Goal: Task Accomplishment & Management: Manage account settings

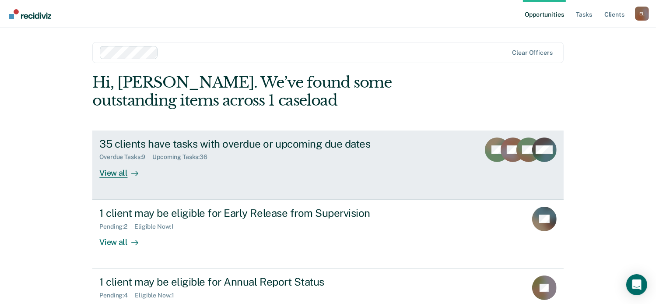
click at [233, 145] on div "35 clients have tasks with overdue or upcoming due dates" at bounding box center [252, 143] width 307 height 13
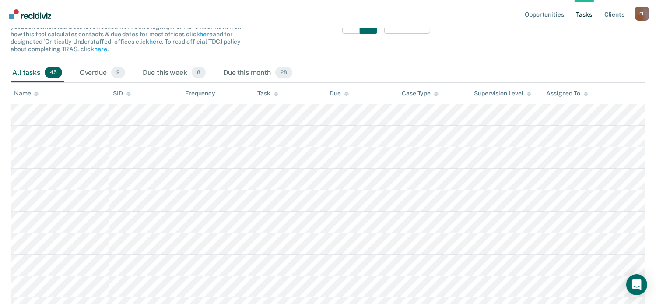
scroll to position [131, 0]
